Goal: Find specific page/section: Find specific page/section

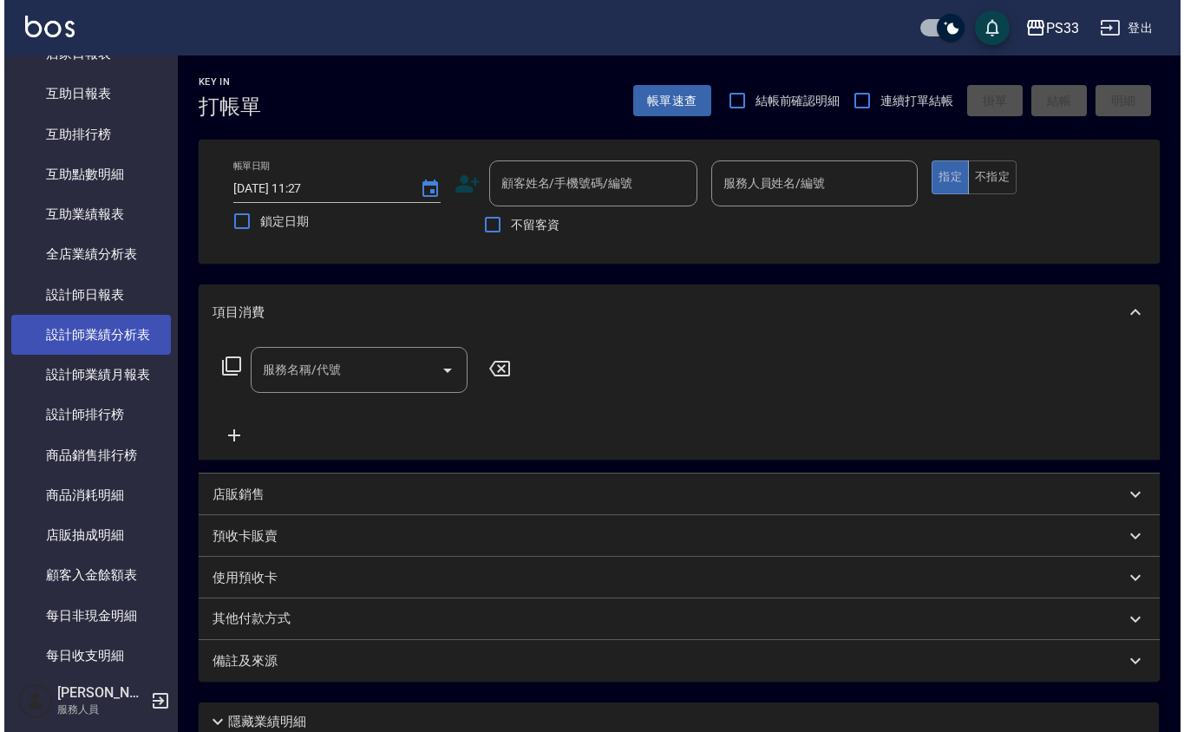
scroll to position [749, 0]
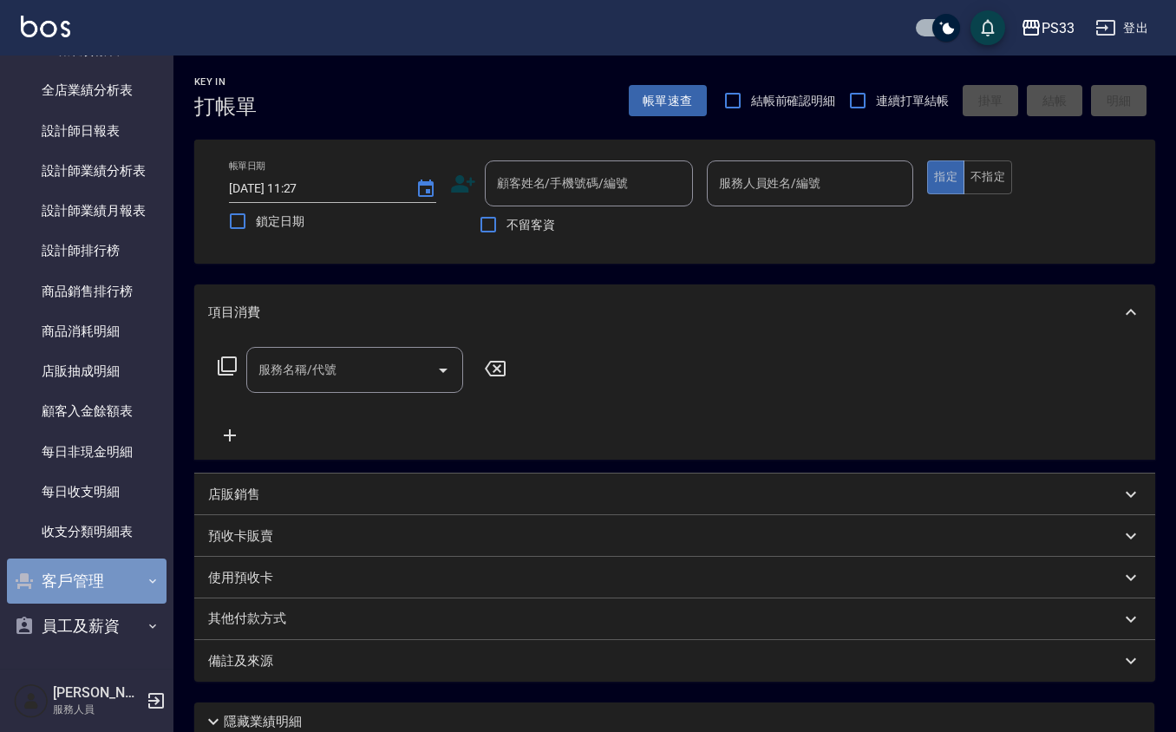
click at [108, 576] on button "客戶管理" at bounding box center [87, 581] width 160 height 45
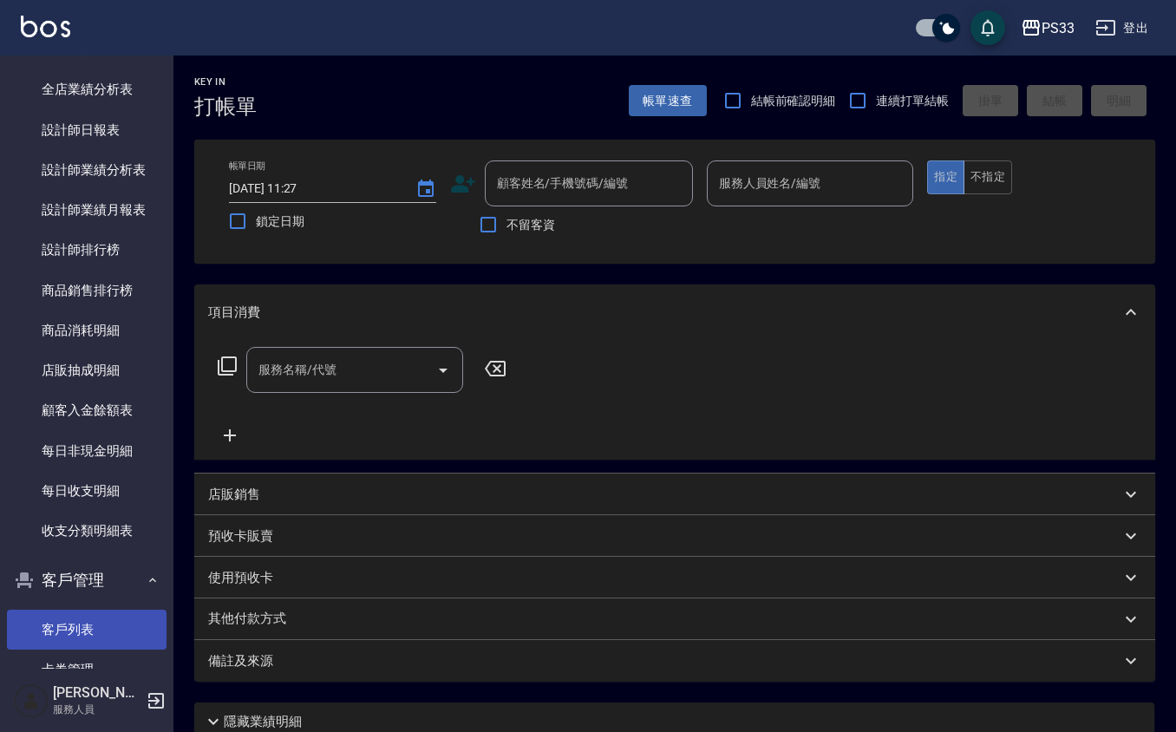
click at [102, 614] on link "客戶列表" at bounding box center [87, 630] width 160 height 40
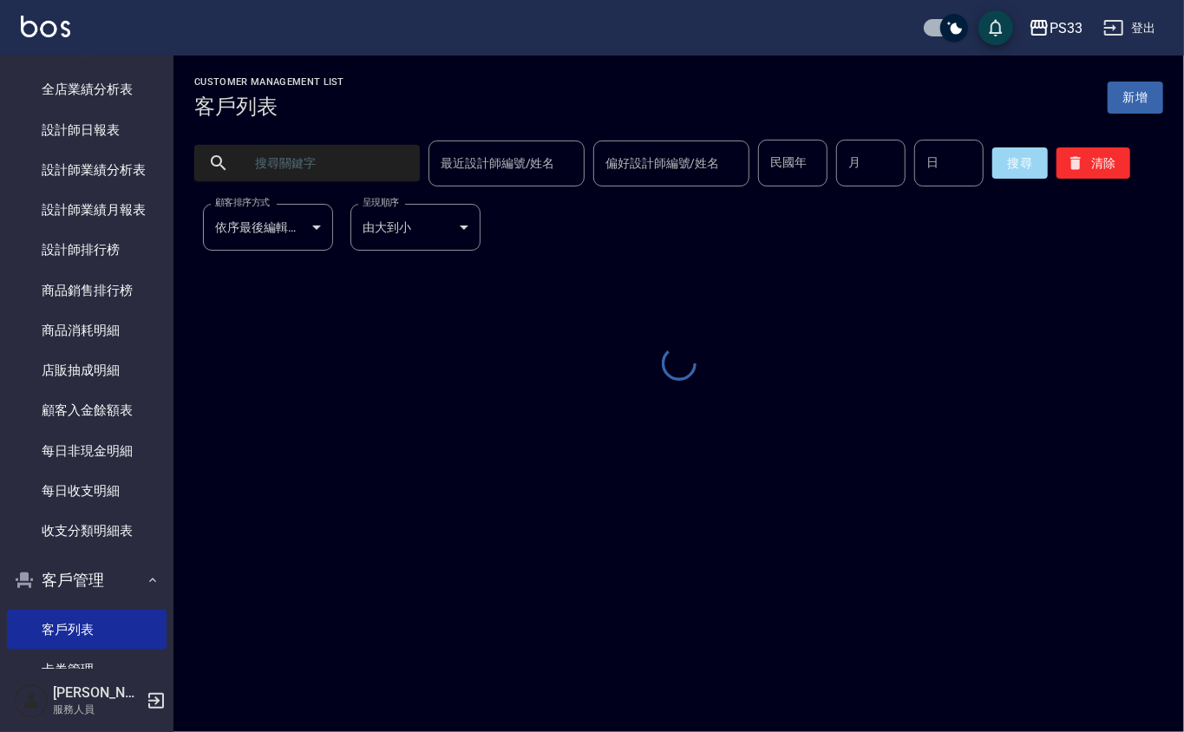
drag, startPoint x: 869, startPoint y: 174, endPoint x: 868, endPoint y: 184, distance: 9.6
click at [869, 174] on input "月" at bounding box center [870, 163] width 69 height 47
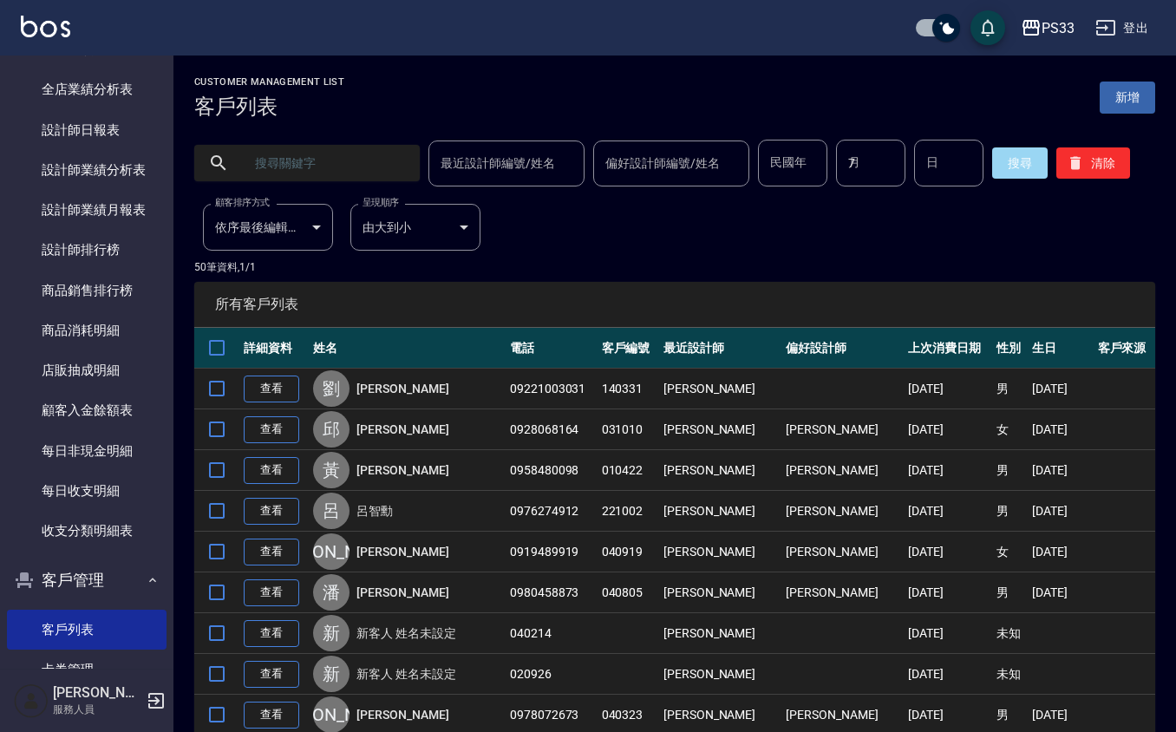
click at [868, 171] on input "7" at bounding box center [870, 163] width 69 height 47
type input "7"
click at [903, 167] on div "民國年 民國年 月 7 月 日 日" at bounding box center [871, 163] width 226 height 47
click at [916, 154] on input "日" at bounding box center [948, 163] width 69 height 47
type input "11"
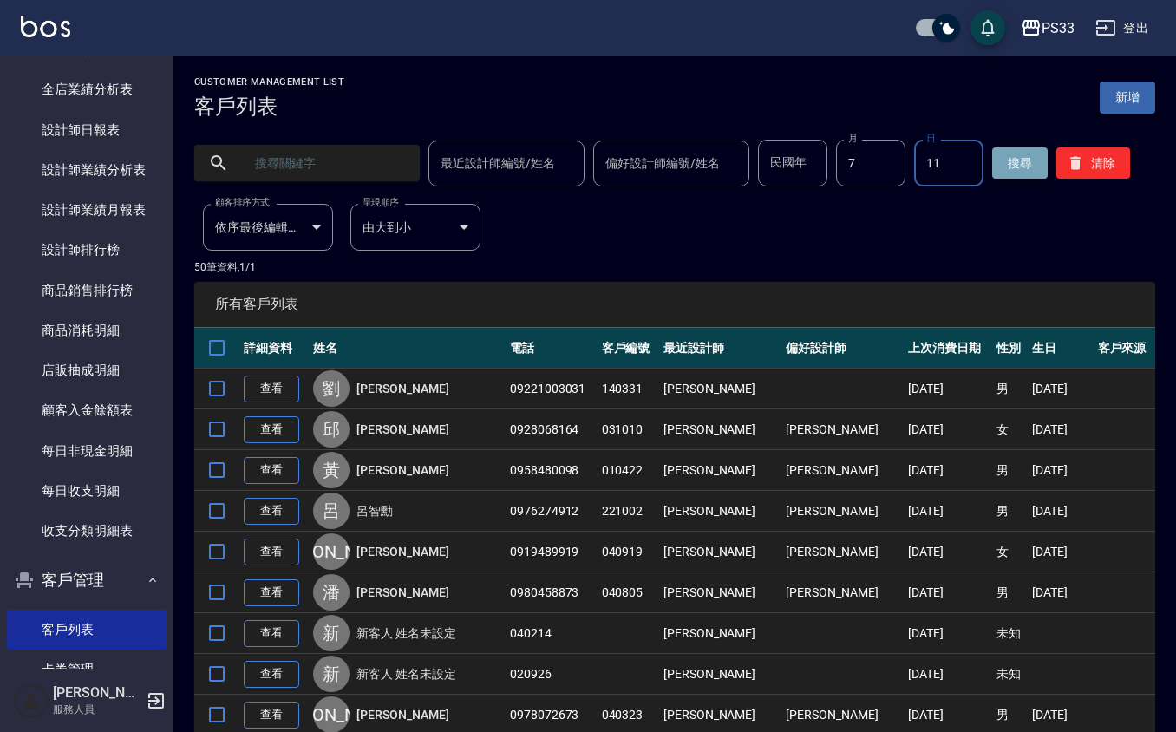
click at [992, 154] on button "搜尋" at bounding box center [1020, 162] width 56 height 31
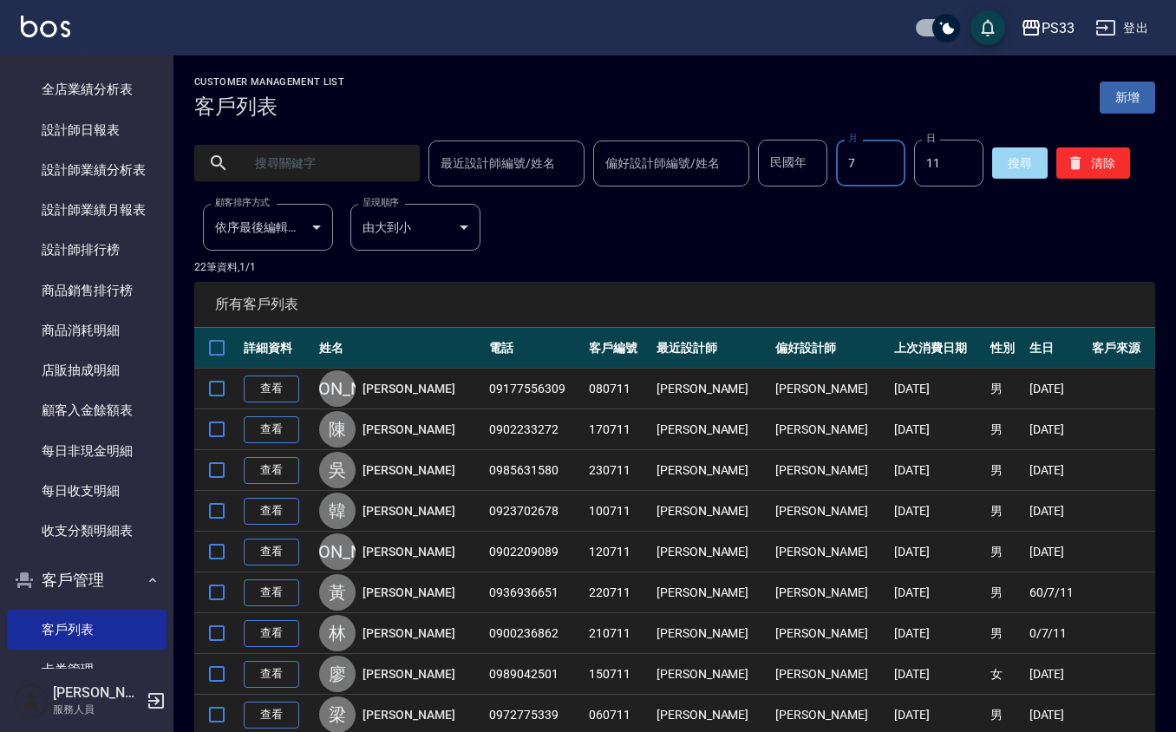
drag, startPoint x: 833, startPoint y: 167, endPoint x: 812, endPoint y: 175, distance: 22.2
click at [836, 171] on input "7" at bounding box center [870, 163] width 69 height 47
click at [805, 175] on input "民國年" at bounding box center [792, 163] width 69 height 47
type input "92"
click at [1010, 168] on button "搜尋" at bounding box center [1020, 162] width 56 height 31
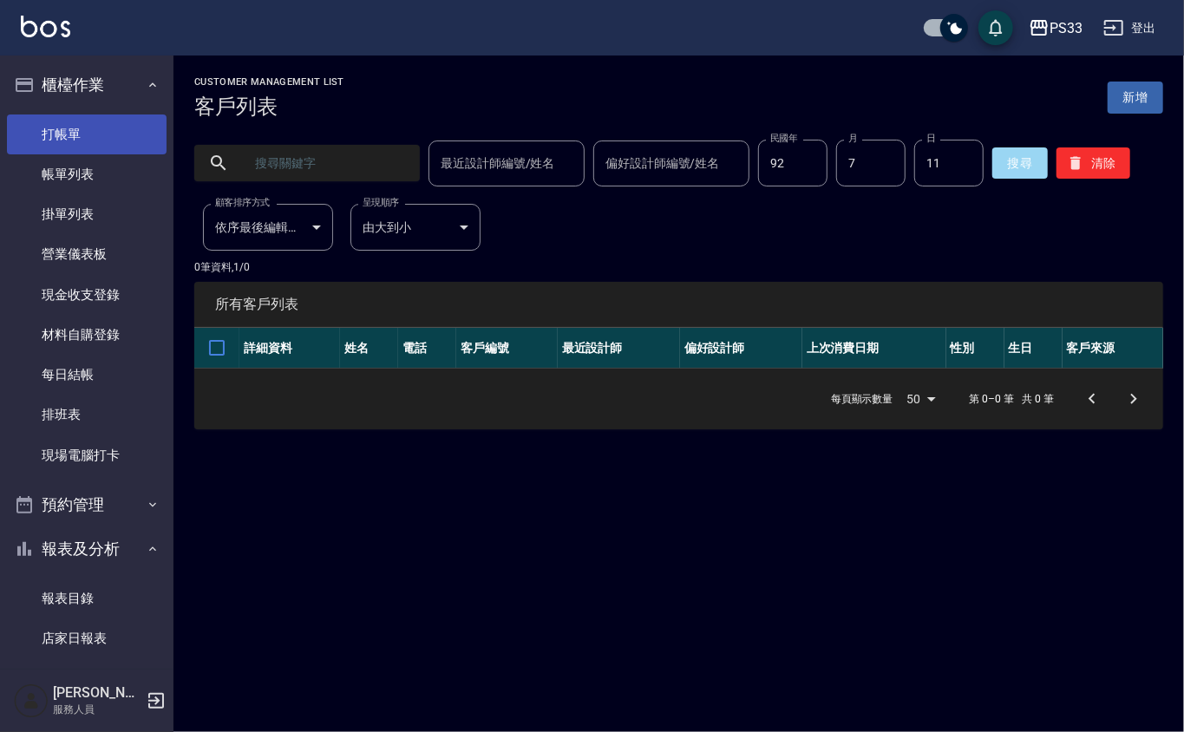
click at [101, 127] on link "打帳單" at bounding box center [87, 134] width 160 height 40
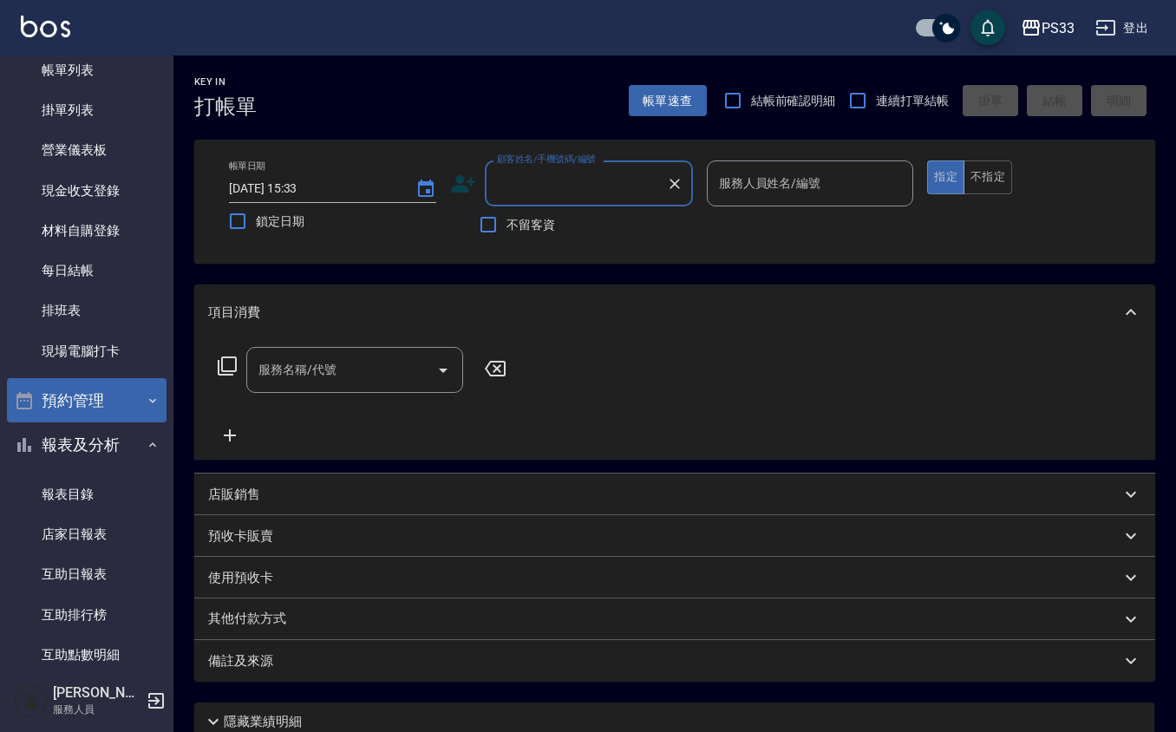
scroll to position [347, 0]
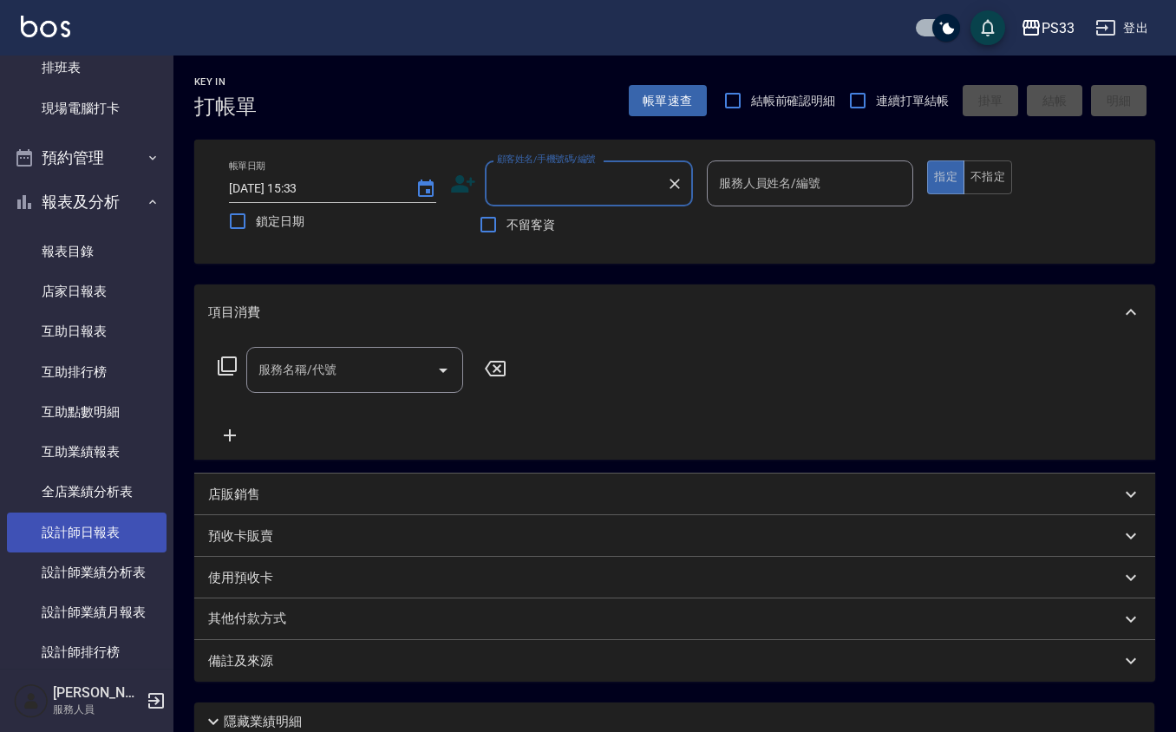
click at [120, 526] on link "設計師日報表" at bounding box center [87, 533] width 160 height 40
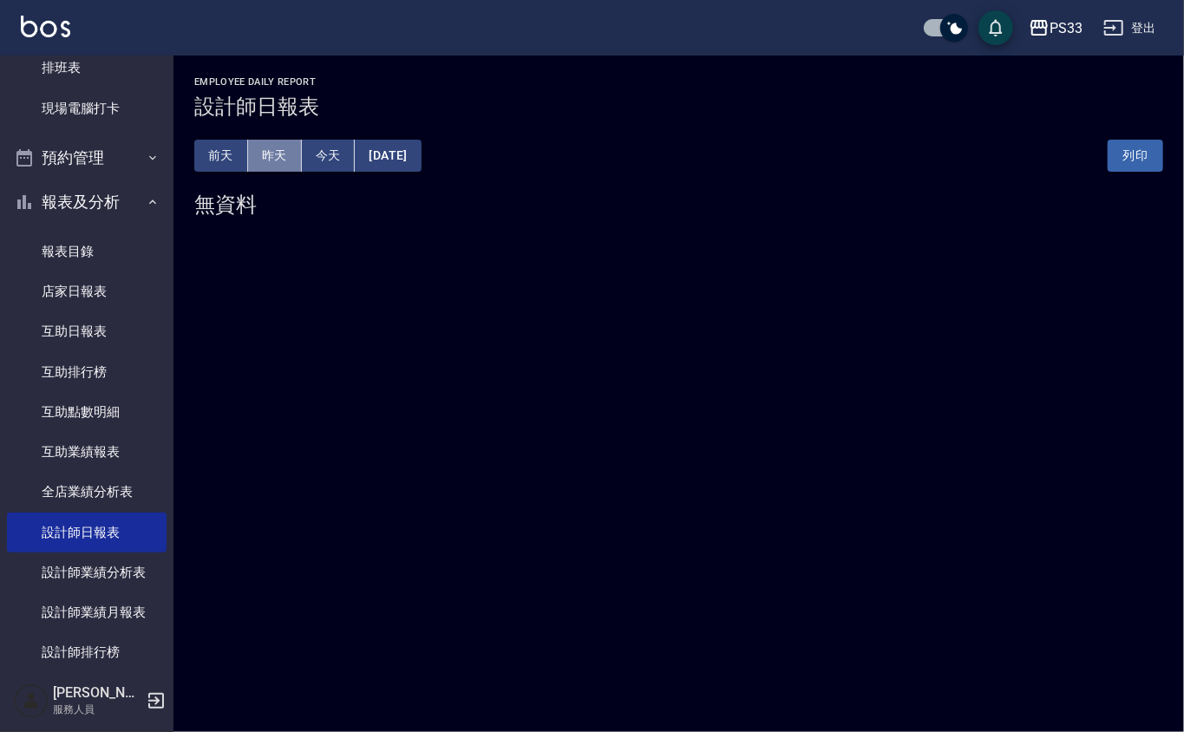
click at [279, 164] on button "昨天" at bounding box center [275, 156] width 54 height 32
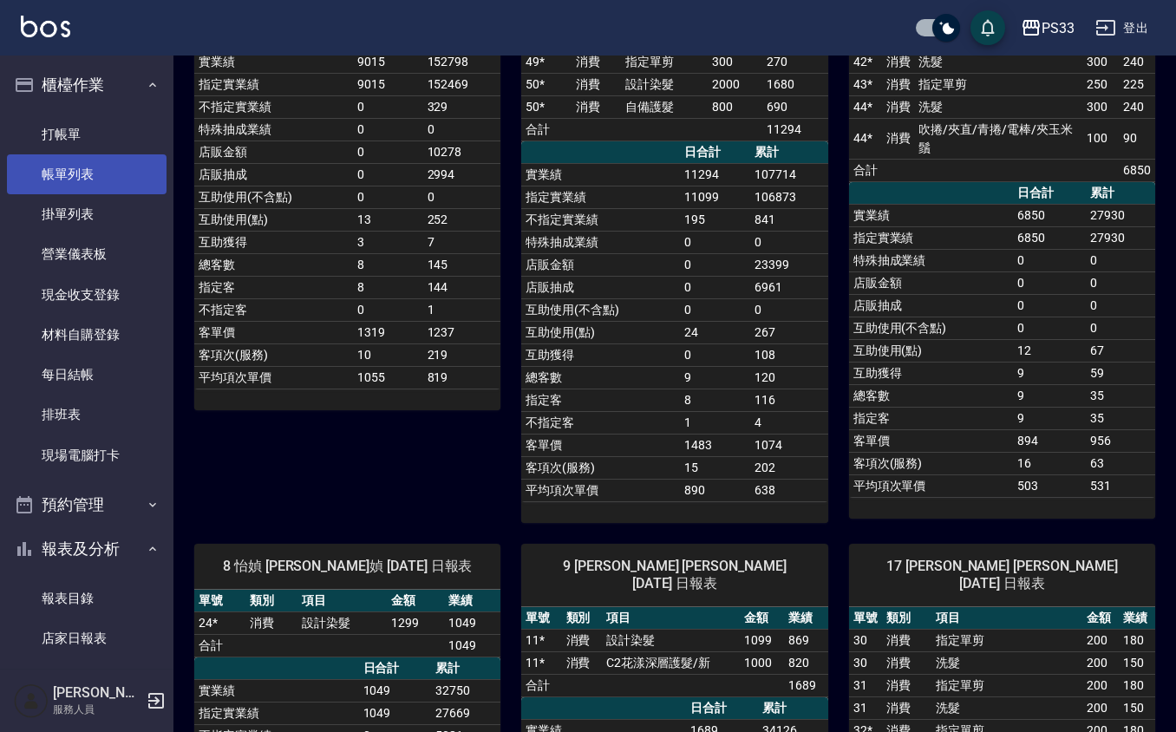
scroll to position [1156, 0]
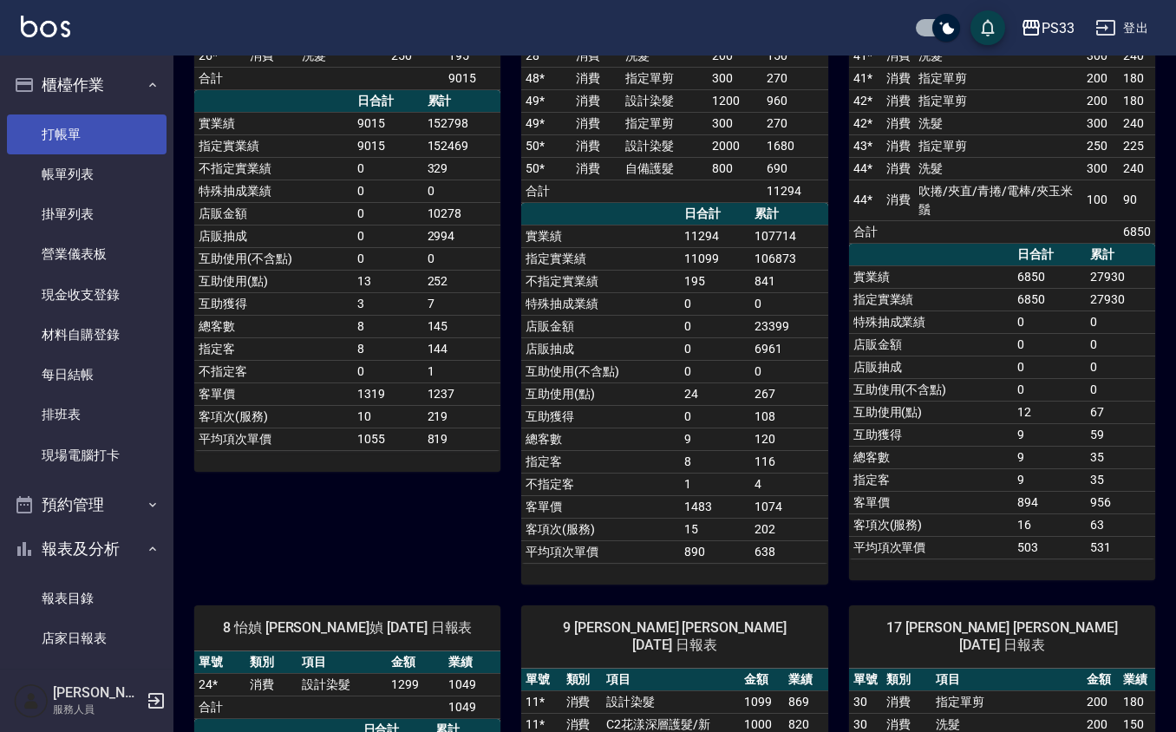
click at [88, 136] on link "打帳單" at bounding box center [87, 134] width 160 height 40
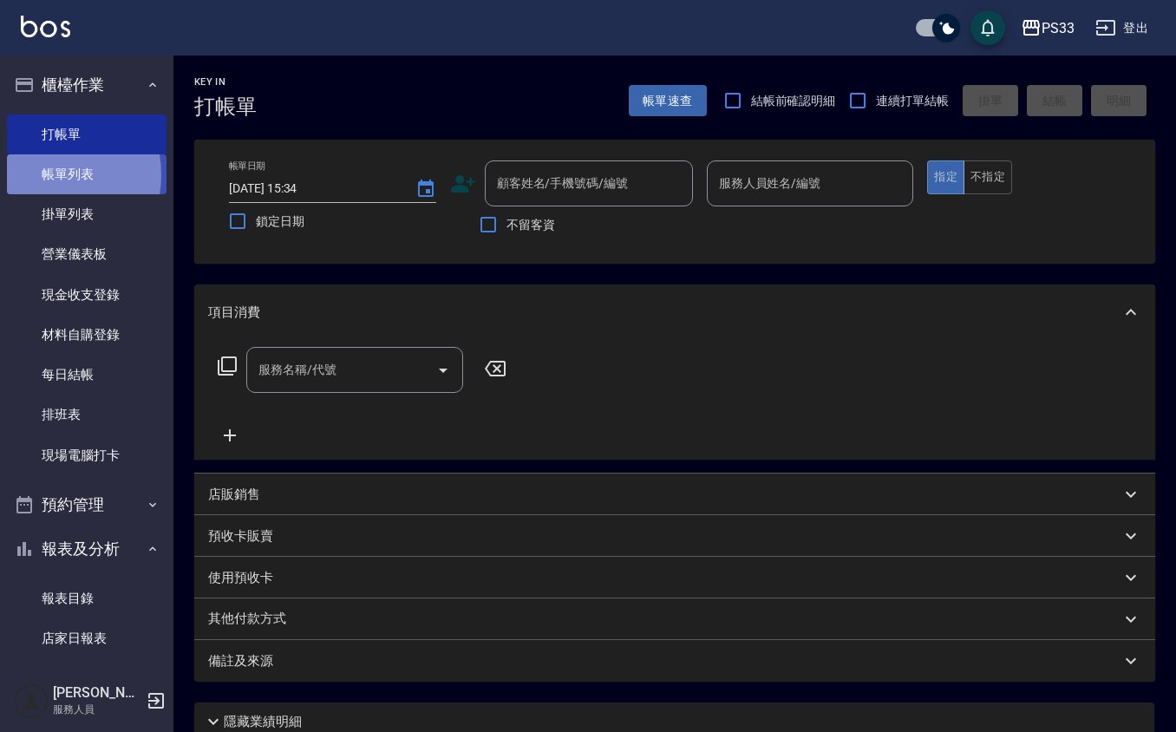
click at [49, 175] on link "帳單列表" at bounding box center [87, 174] width 160 height 40
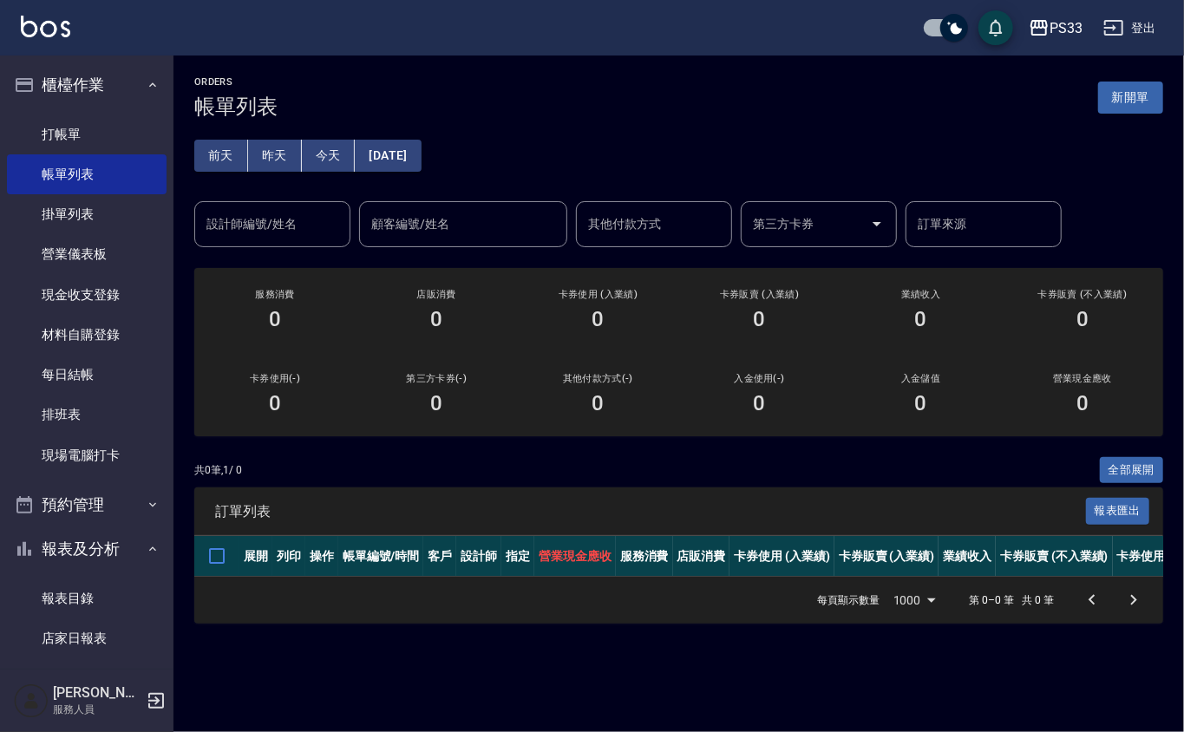
click at [275, 149] on button "昨天" at bounding box center [275, 156] width 54 height 32
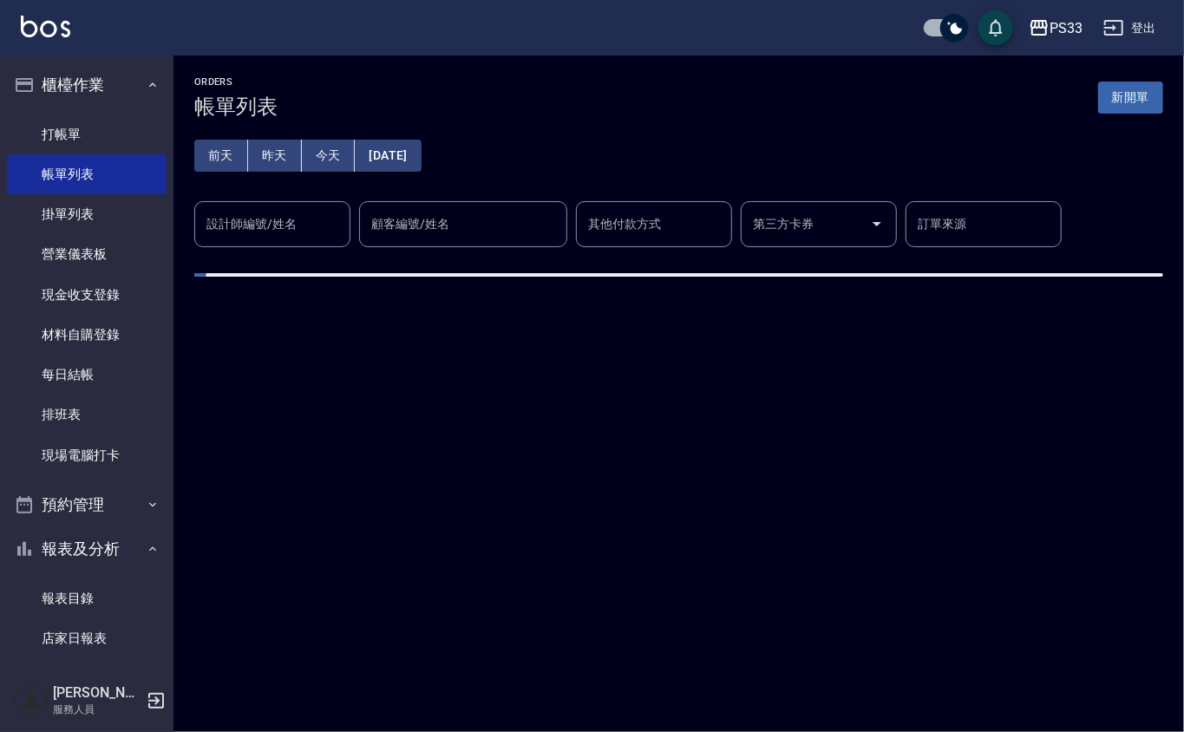
click at [269, 213] on input "設計師編號/姓名" at bounding box center [272, 224] width 141 height 30
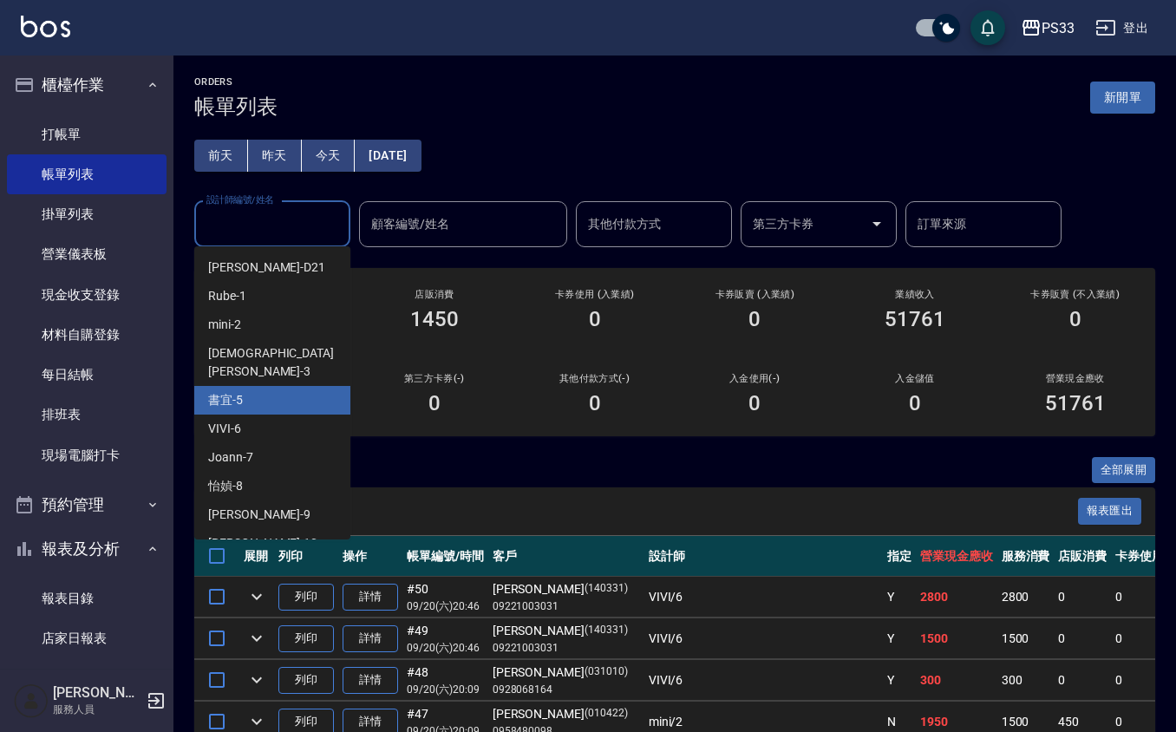
click at [233, 386] on div "書宜 -5" at bounding box center [272, 400] width 156 height 29
type input "書宜-5"
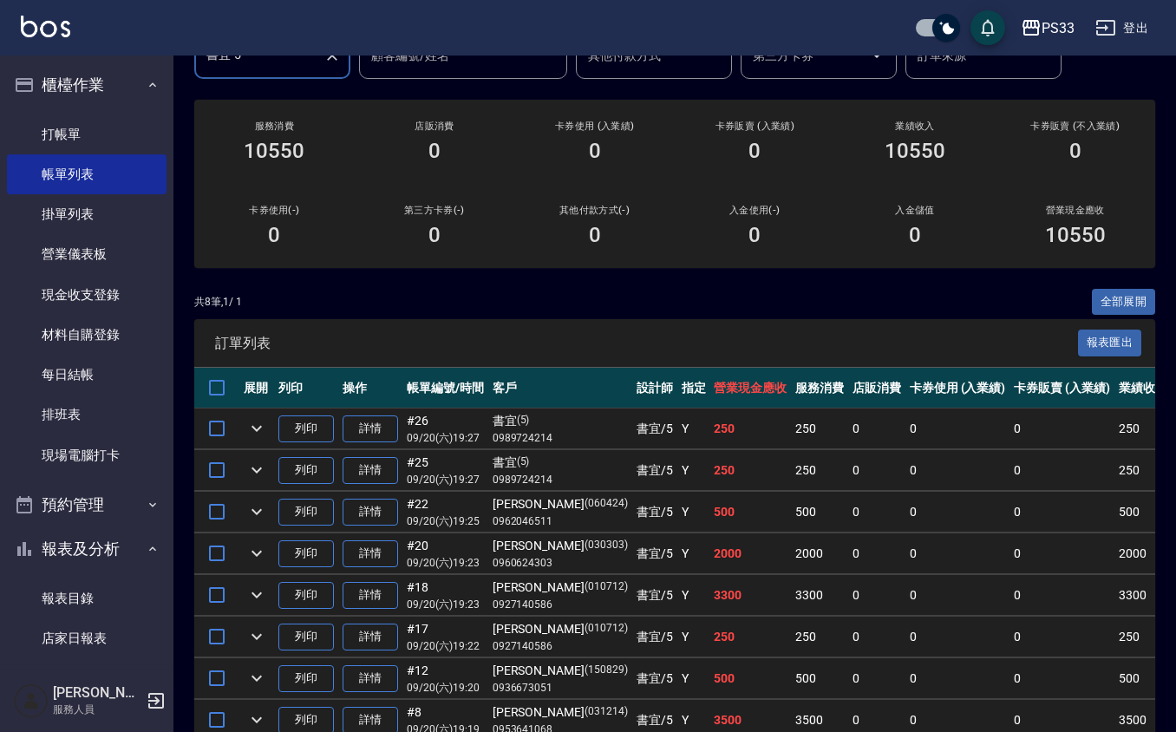
scroll to position [268, 0]
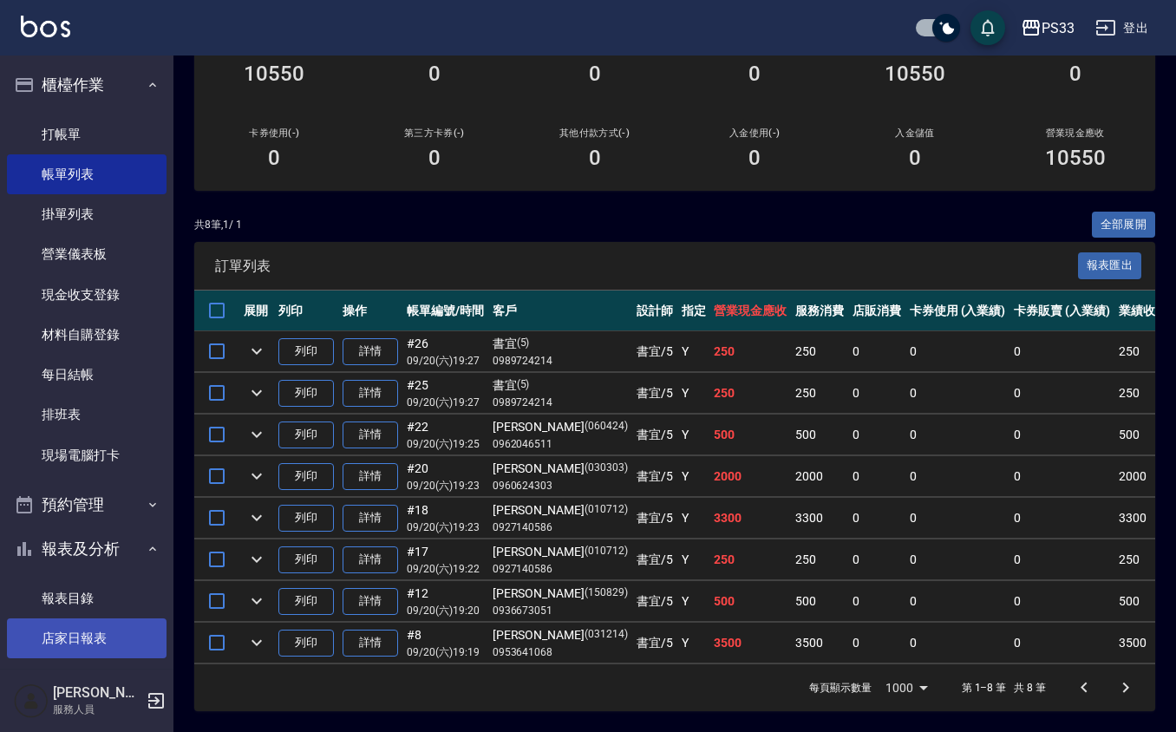
click at [31, 644] on link "店家日報表" at bounding box center [87, 638] width 160 height 40
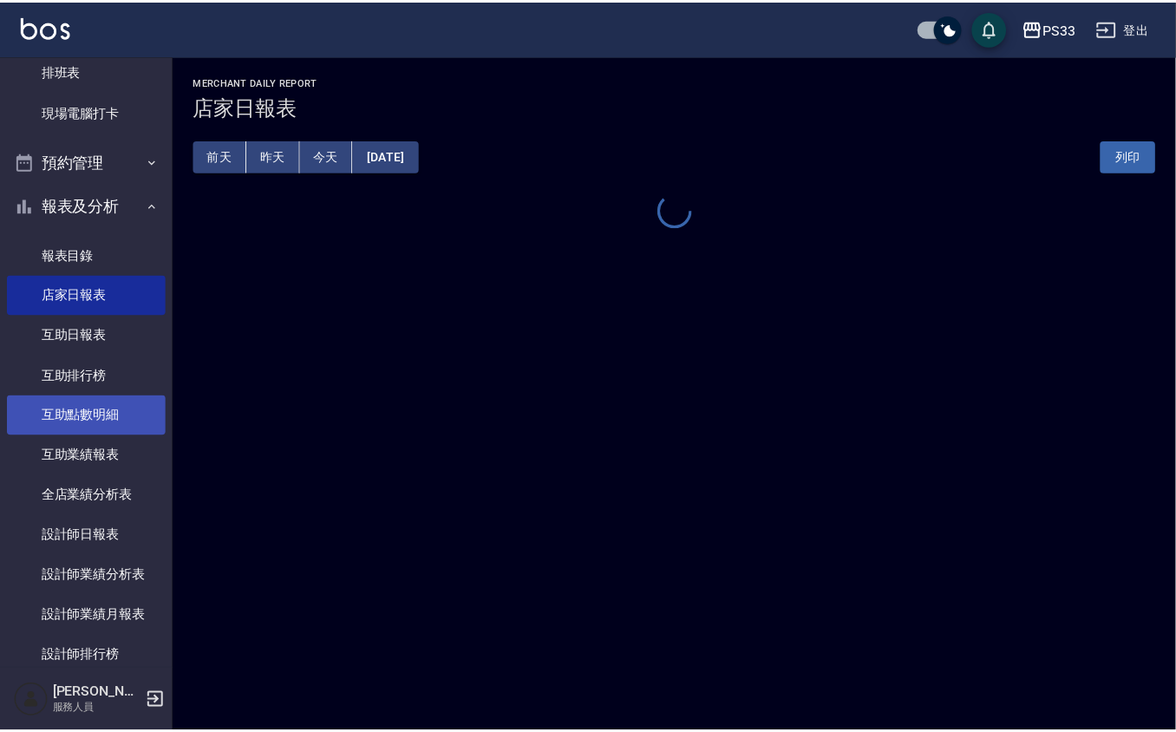
scroll to position [347, 0]
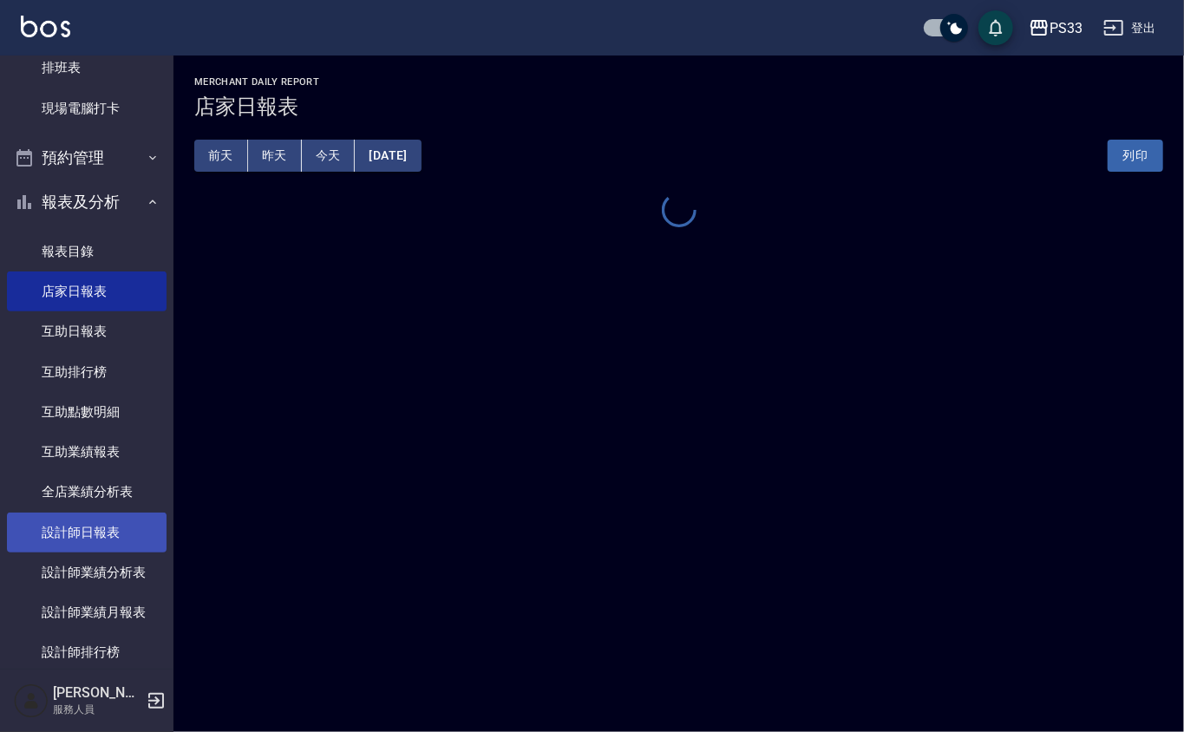
click at [119, 519] on link "設計師日報表" at bounding box center [87, 533] width 160 height 40
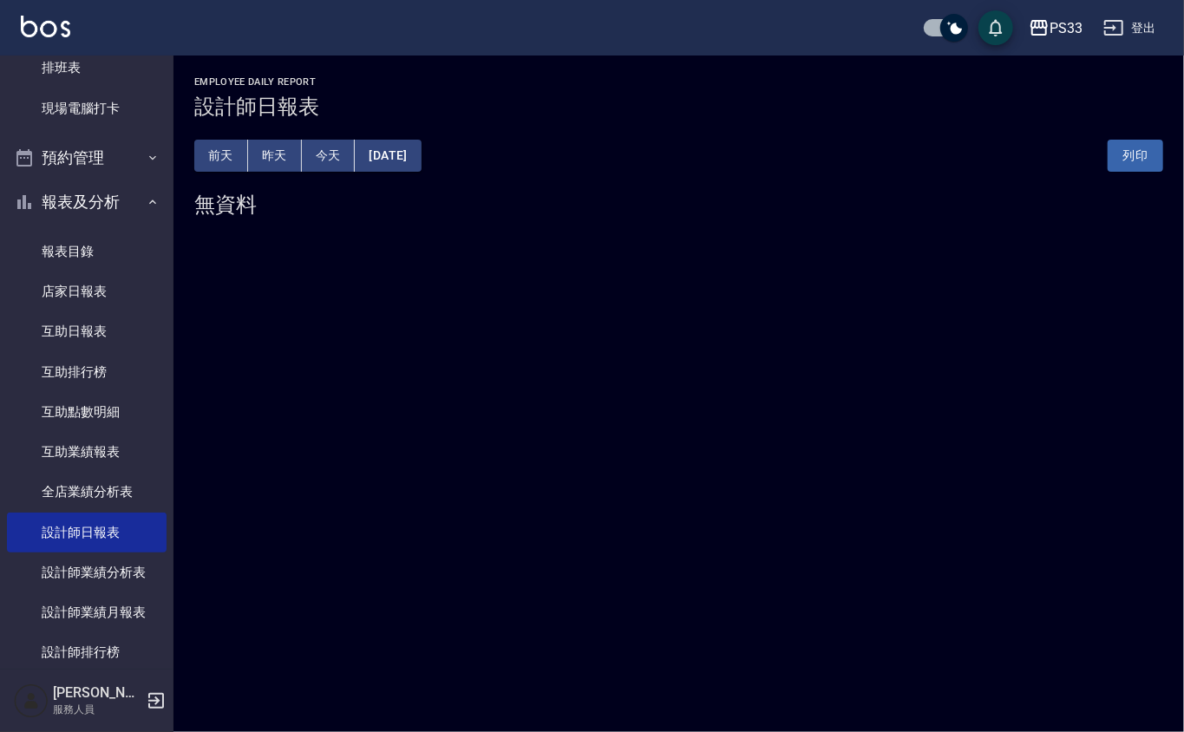
click at [278, 154] on button "昨天" at bounding box center [275, 156] width 54 height 32
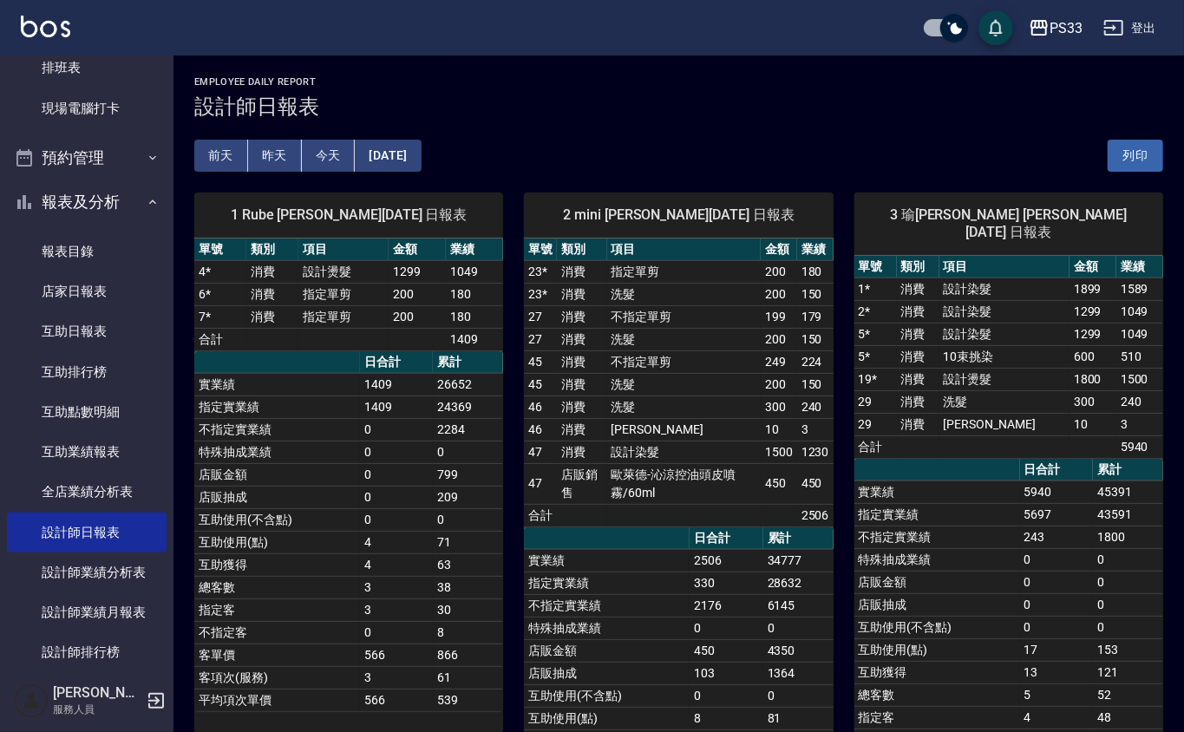
click at [278, 154] on button "昨天" at bounding box center [275, 156] width 54 height 32
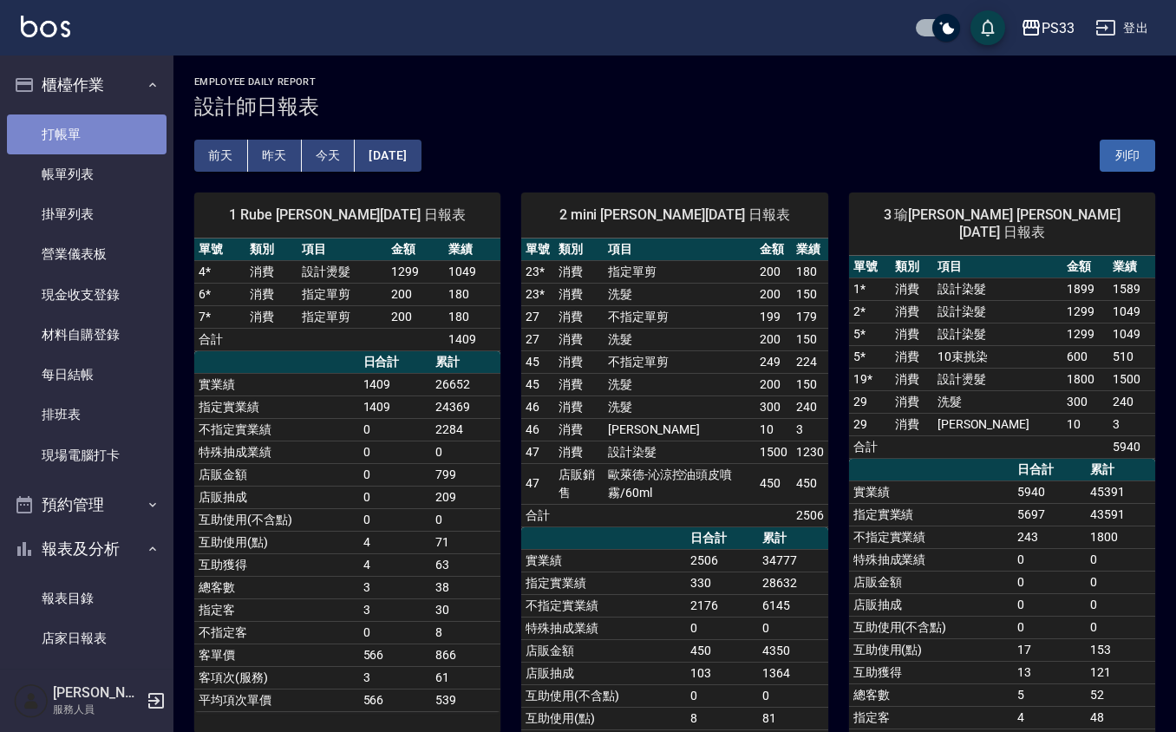
click at [135, 119] on link "打帳單" at bounding box center [87, 134] width 160 height 40
